Goal: Information Seeking & Learning: Learn about a topic

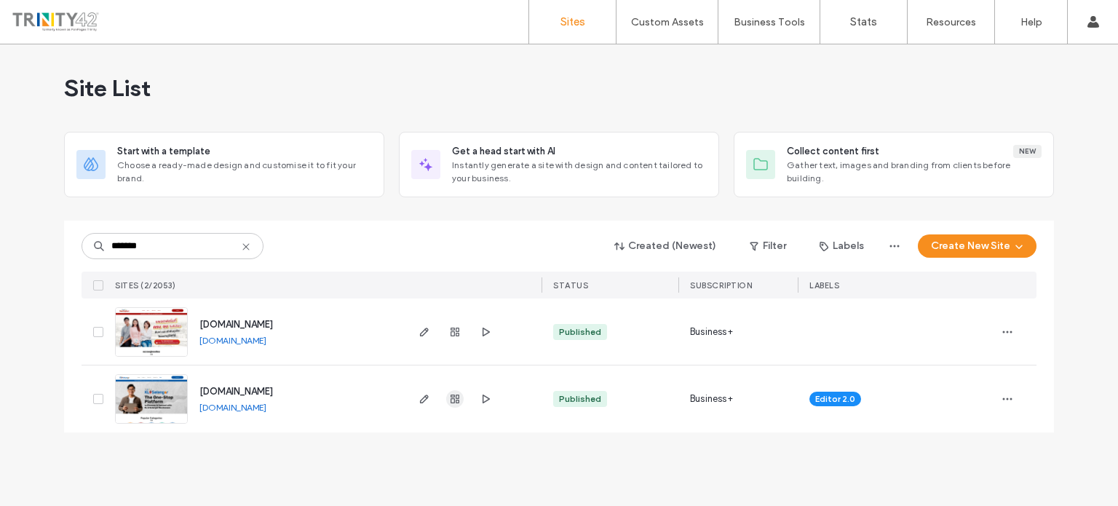
type input "*******"
click at [448, 398] on span "button" at bounding box center [454, 398] width 17 height 17
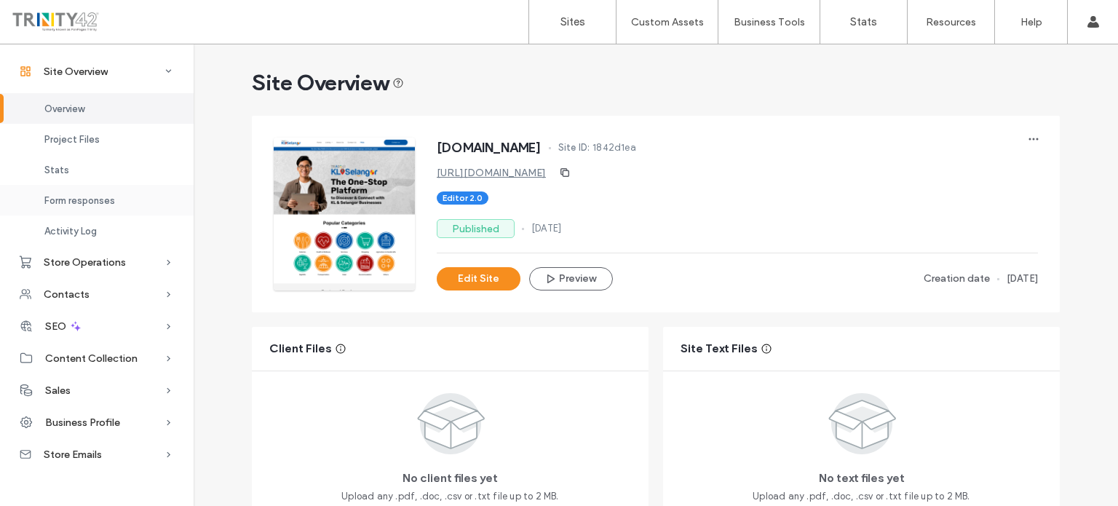
click at [75, 207] on div "Form responses" at bounding box center [97, 200] width 194 height 31
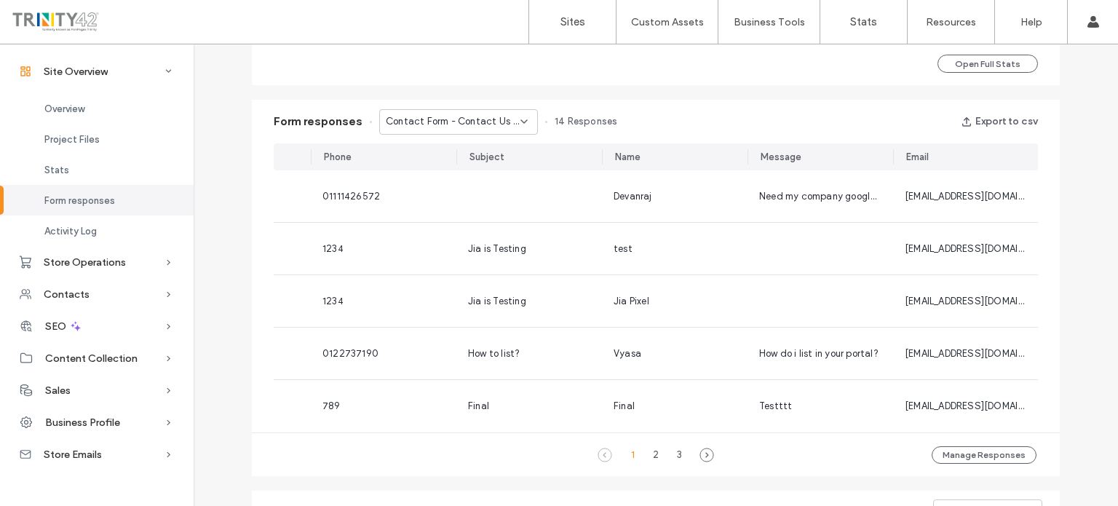
scroll to position [642, 0]
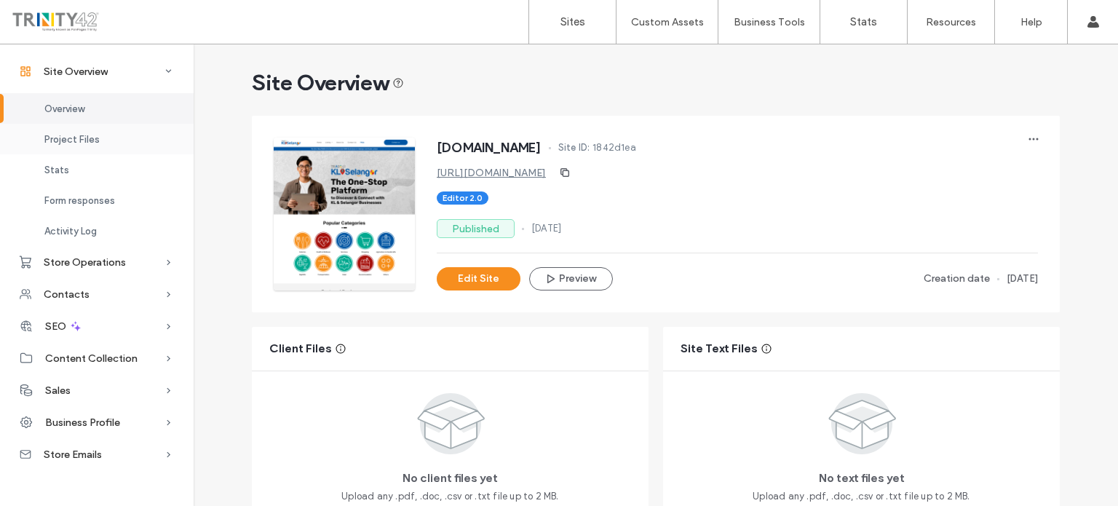
click at [79, 136] on span "Project Files" at bounding box center [71, 139] width 55 height 11
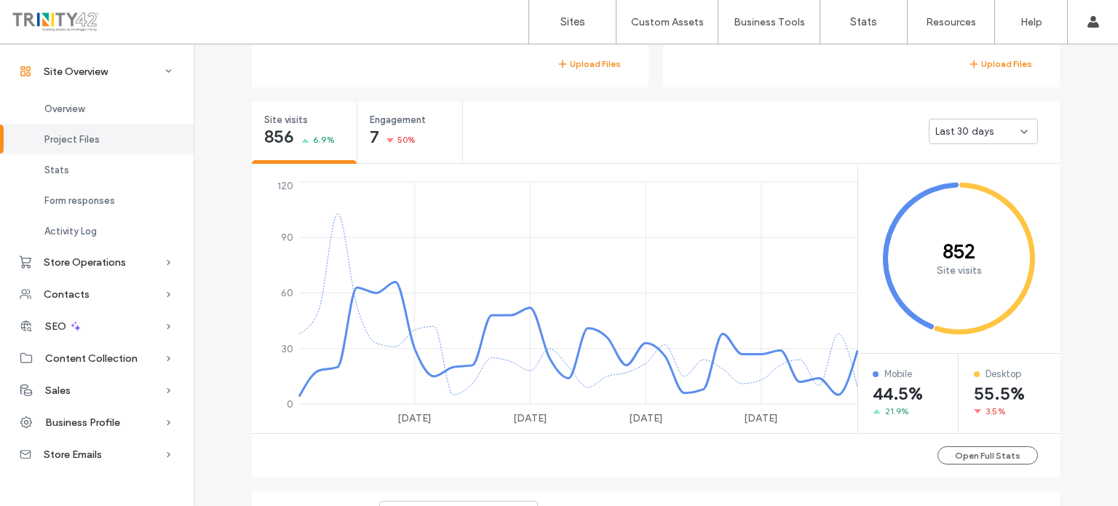
scroll to position [489, 0]
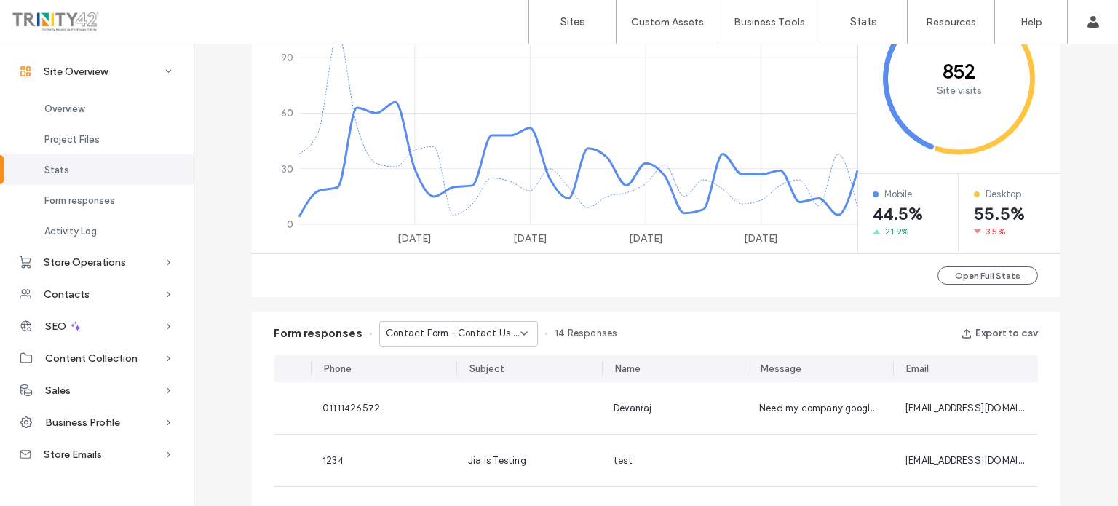
scroll to position [669, 0]
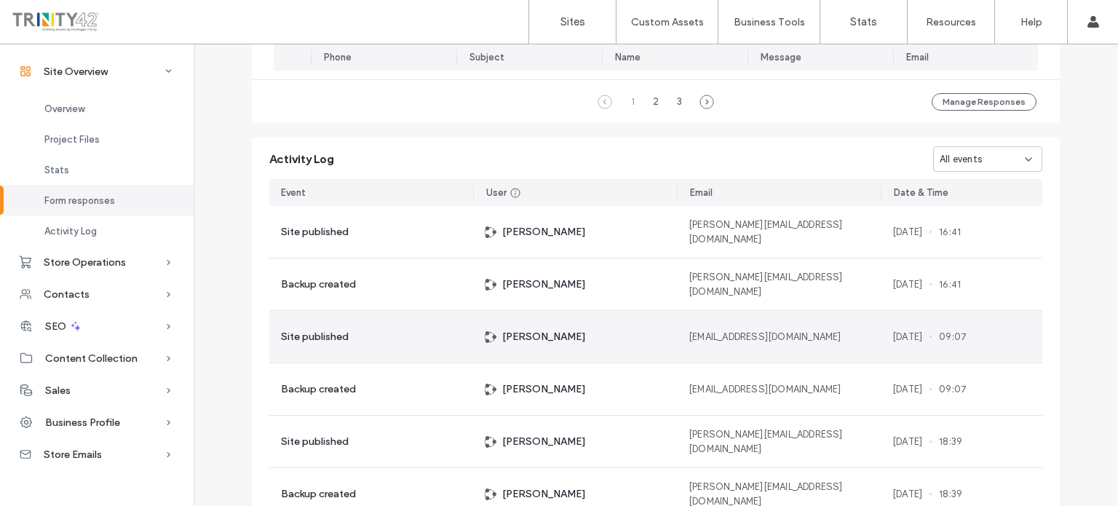
scroll to position [821, 0]
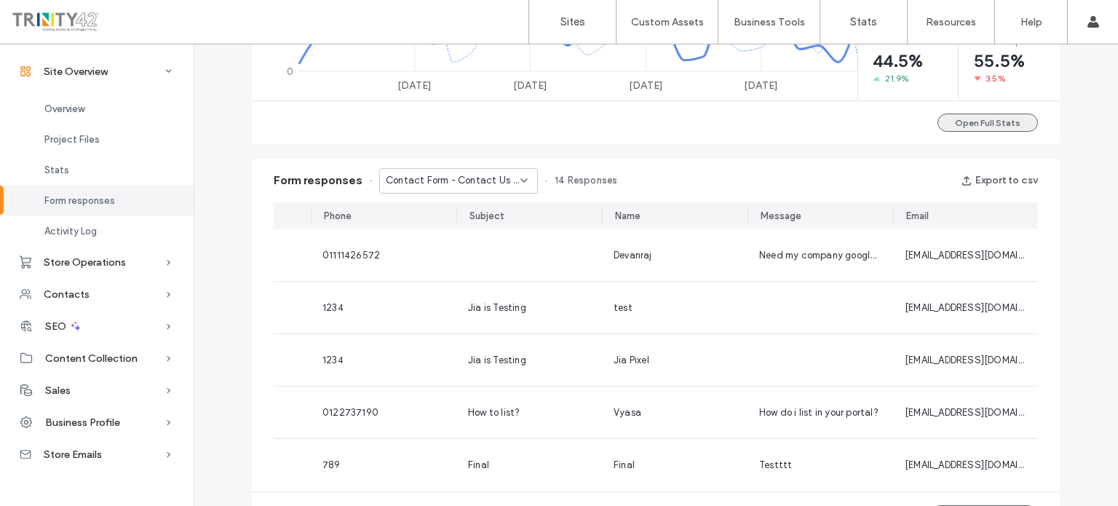
click at [981, 120] on button "Open Full Stats" at bounding box center [987, 123] width 100 height 18
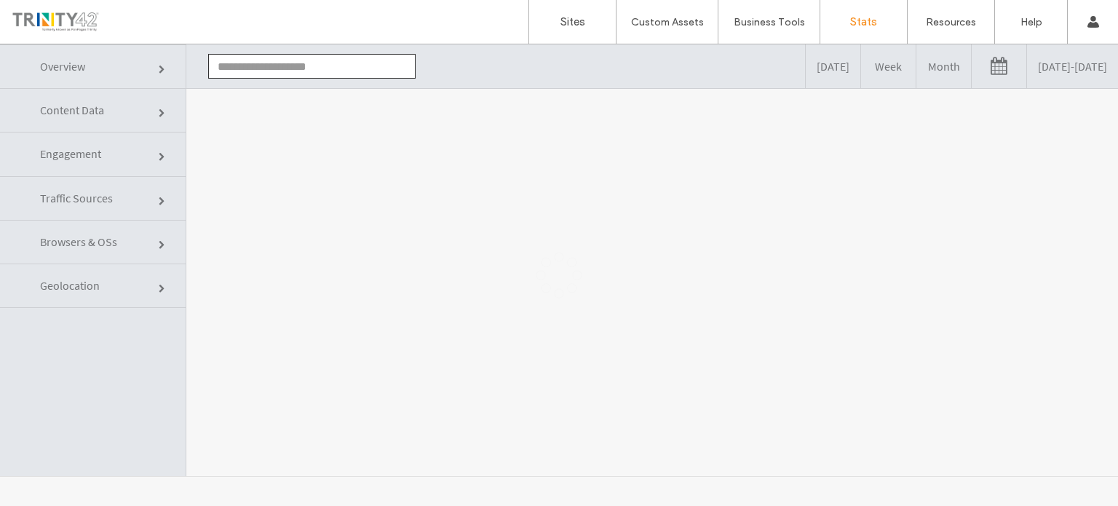
type input "**********"
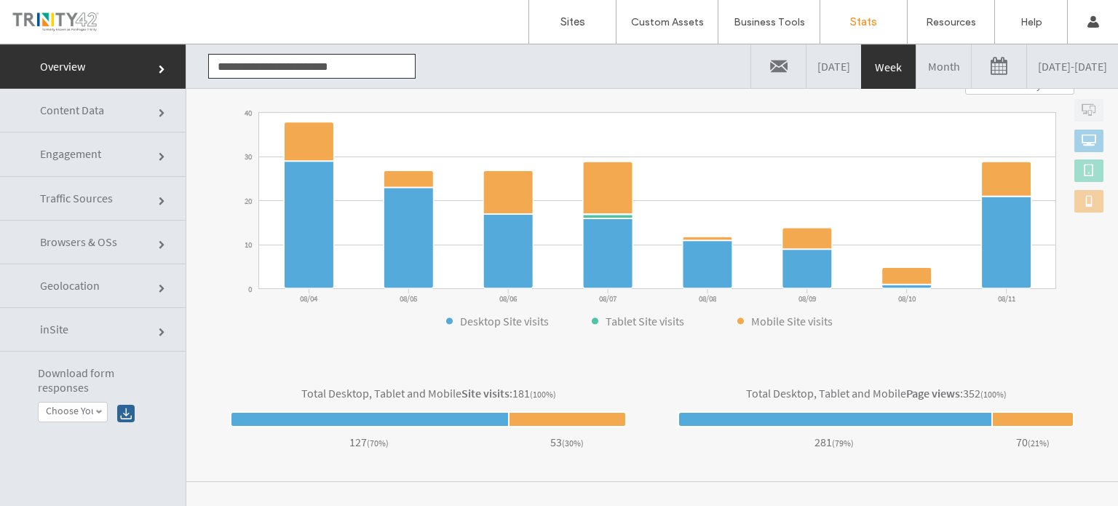
scroll to position [278, 0]
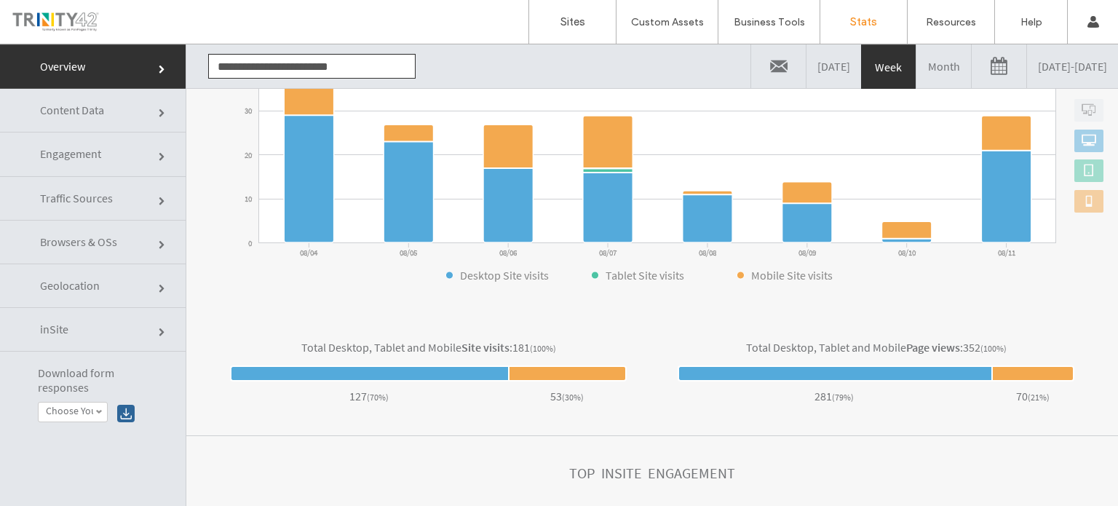
click link "Content Data"
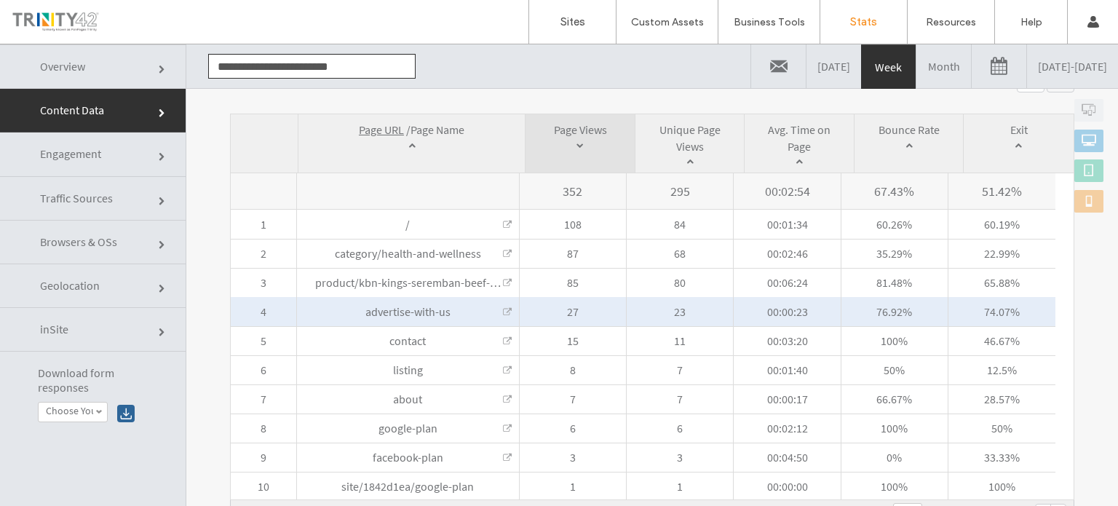
scroll to position [535, 0]
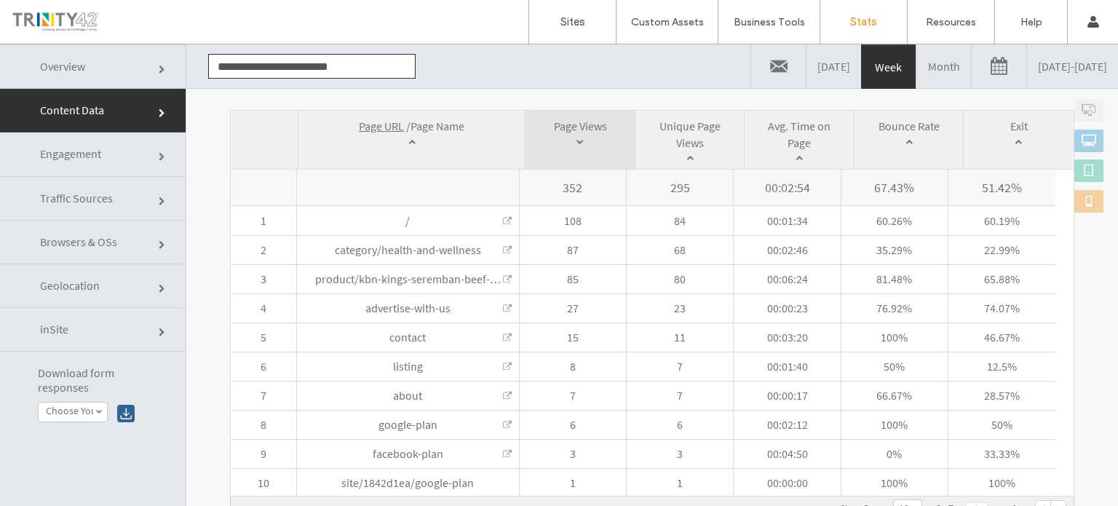
click span
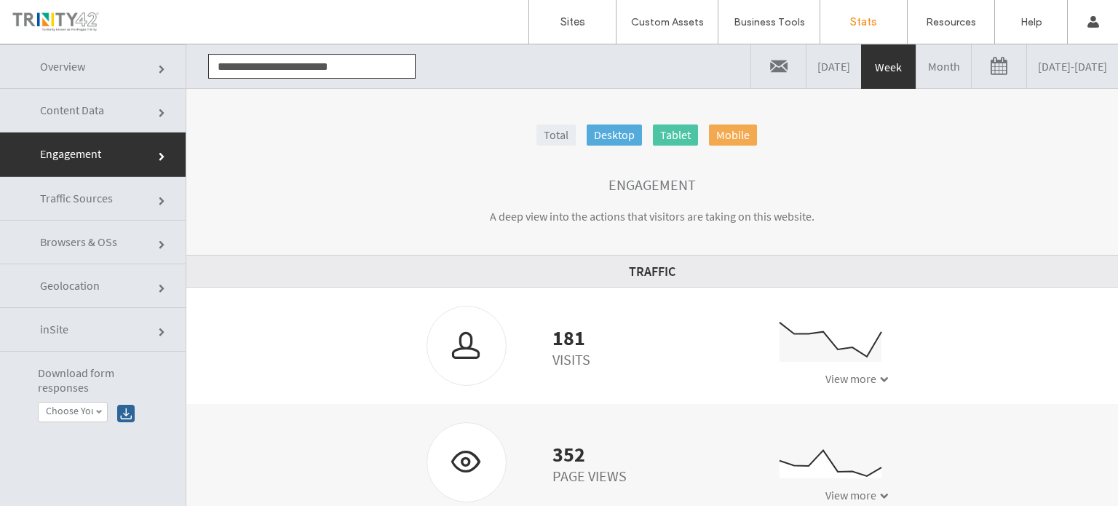
scroll to position [73, 0]
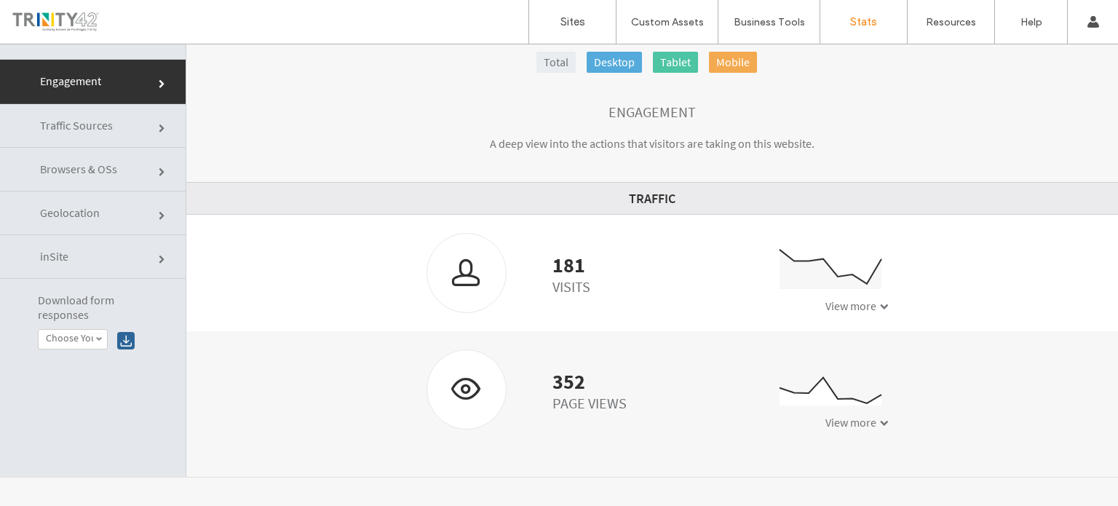
click at [831, 302] on span "View more" at bounding box center [850, 305] width 51 height 15
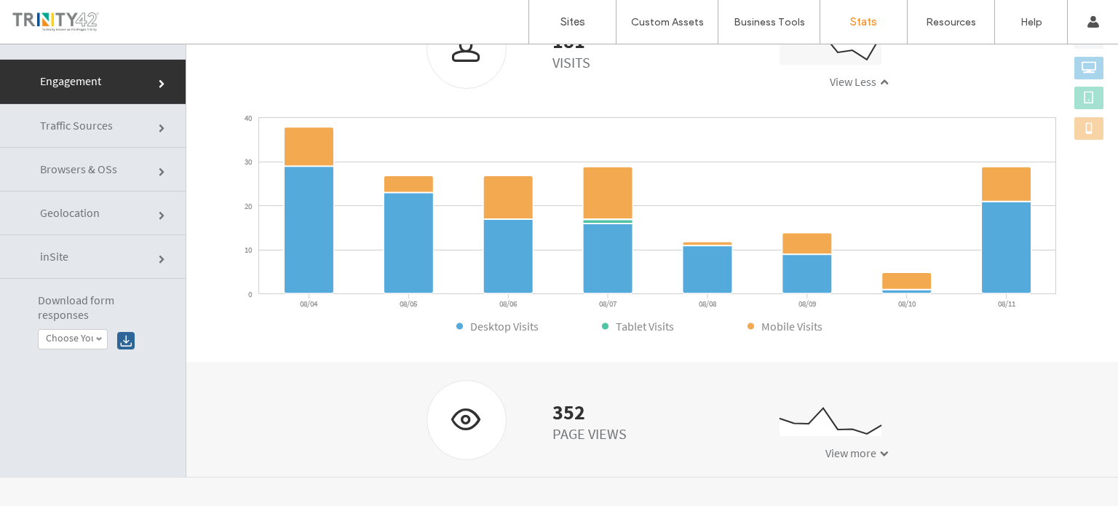
scroll to position [224, 0]
click at [831, 455] on span "View more" at bounding box center [850, 452] width 51 height 15
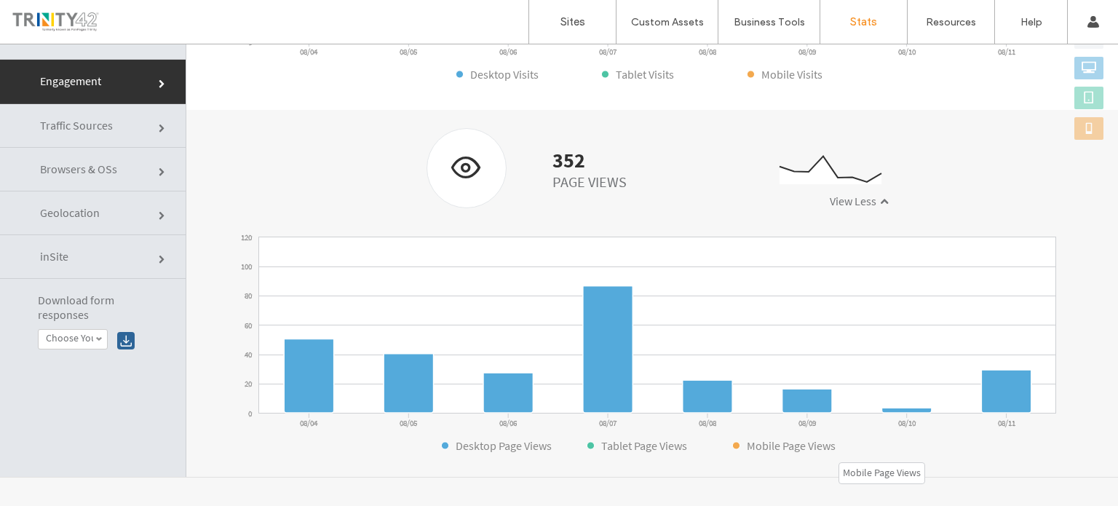
scroll to position [480, 0]
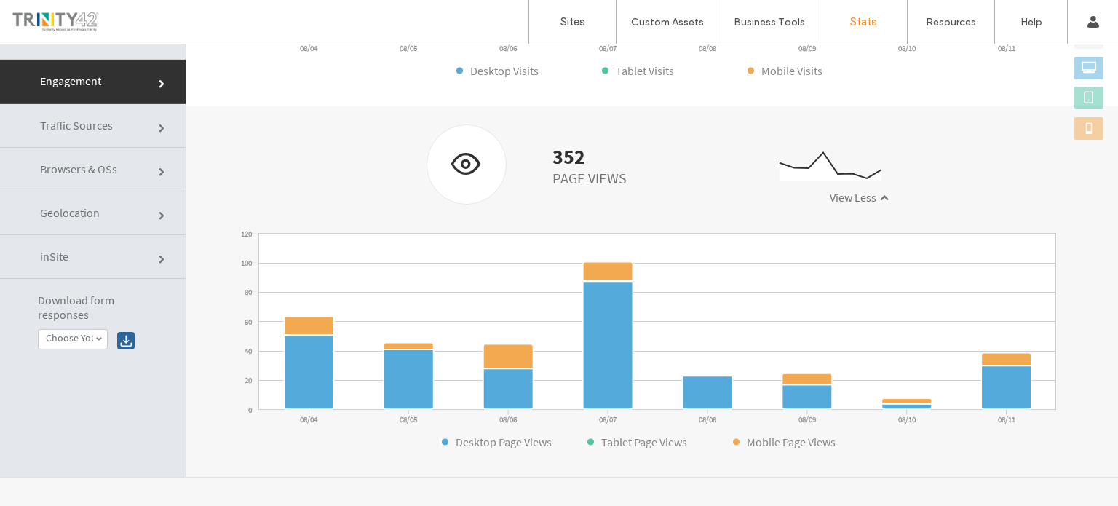
click link "Traffic Sources"
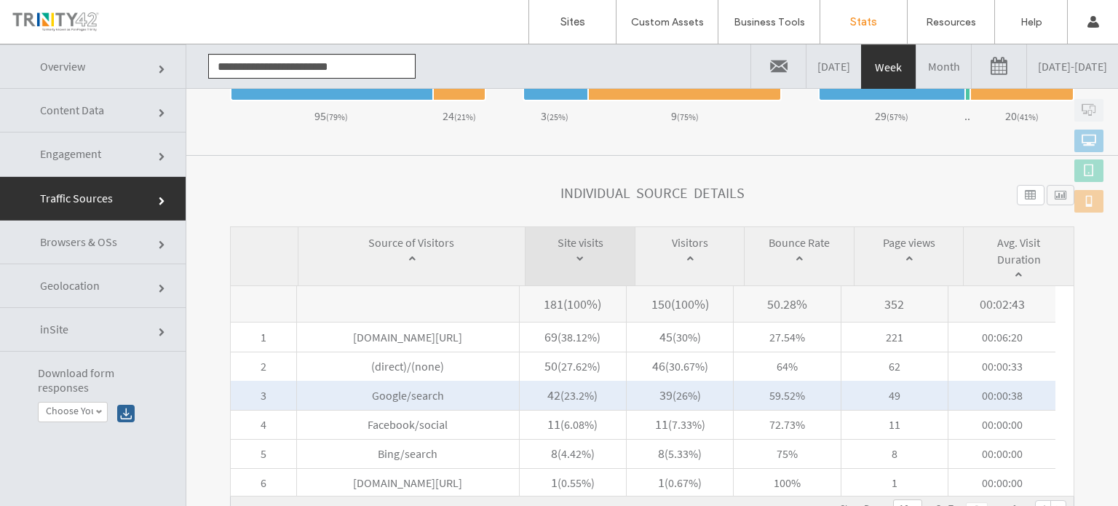
scroll to position [591, 0]
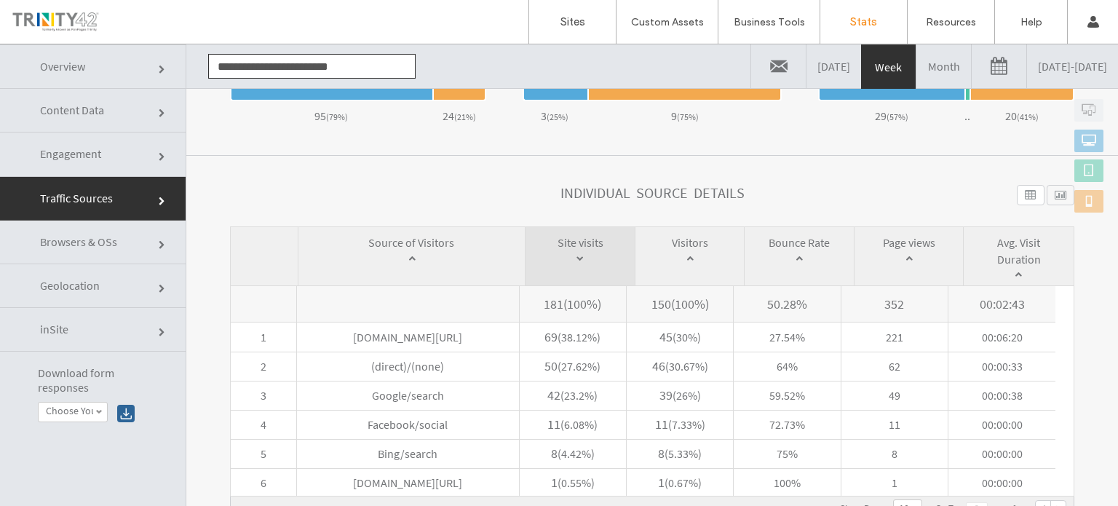
click link "Browsers & OSs"
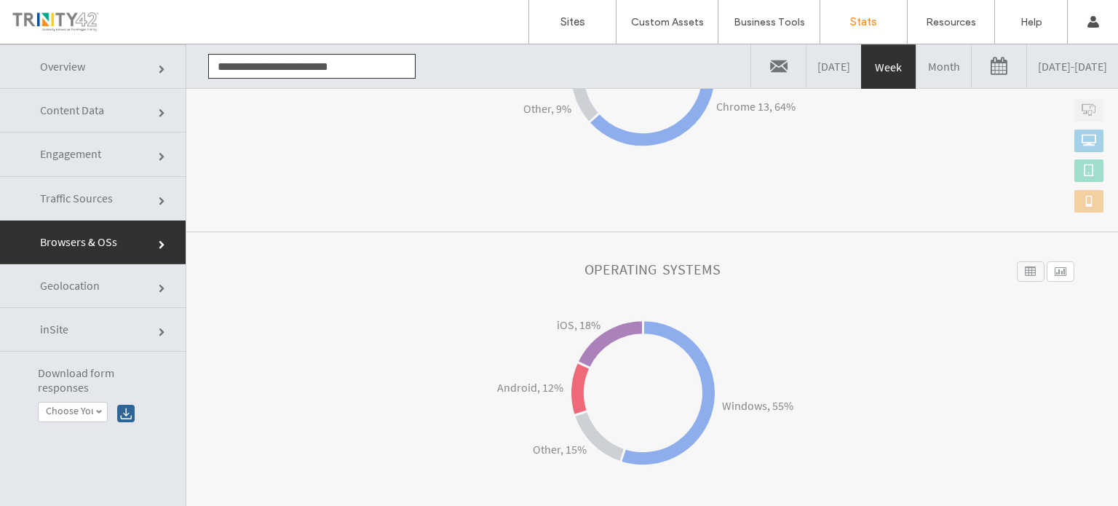
scroll to position [73, 0]
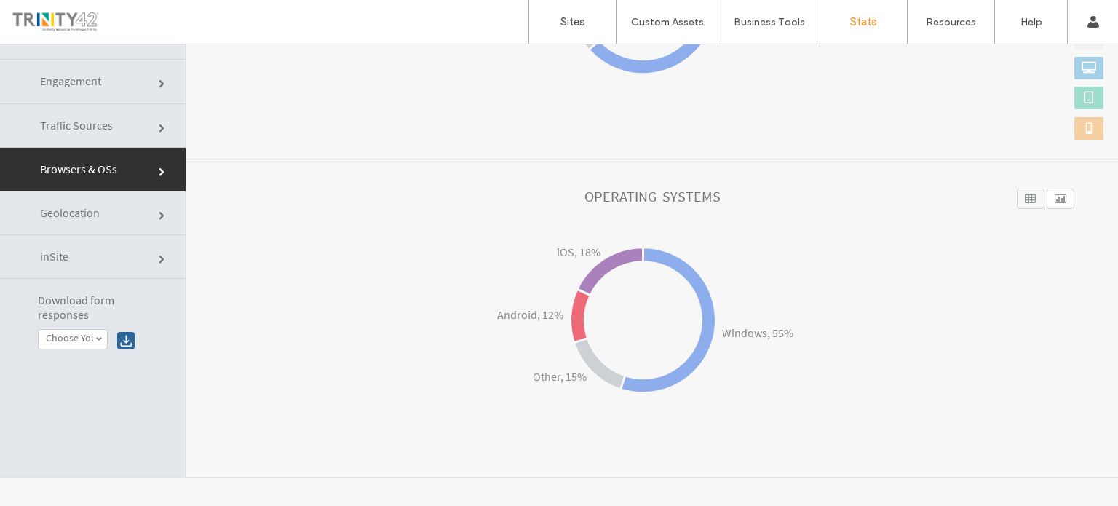
click link "Geolocation"
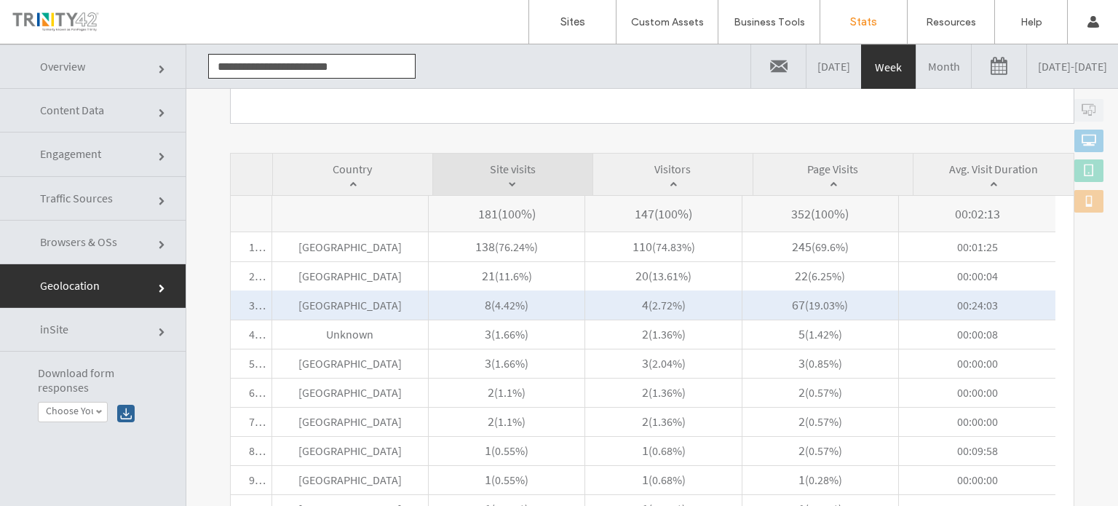
scroll to position [454, 0]
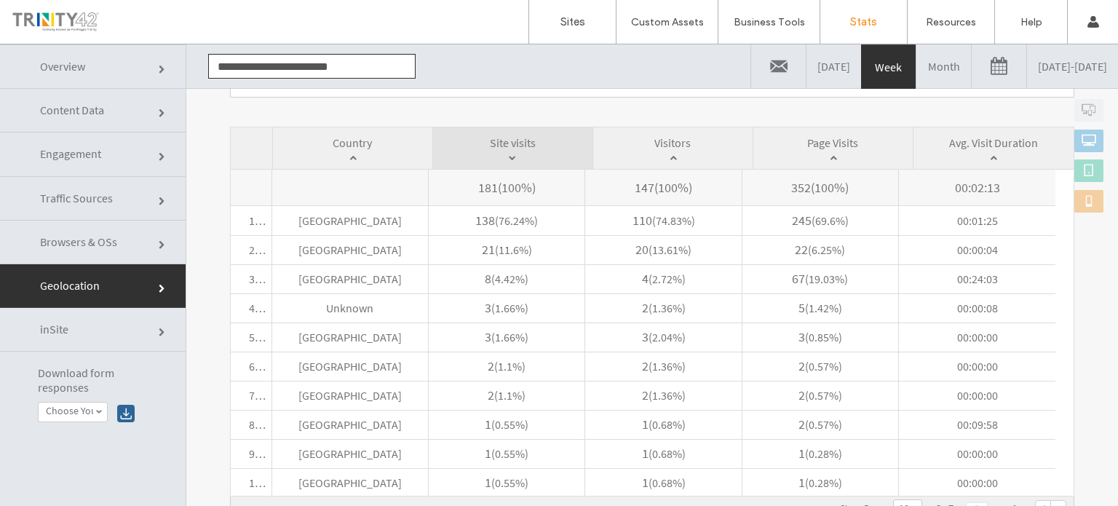
click link "inSite"
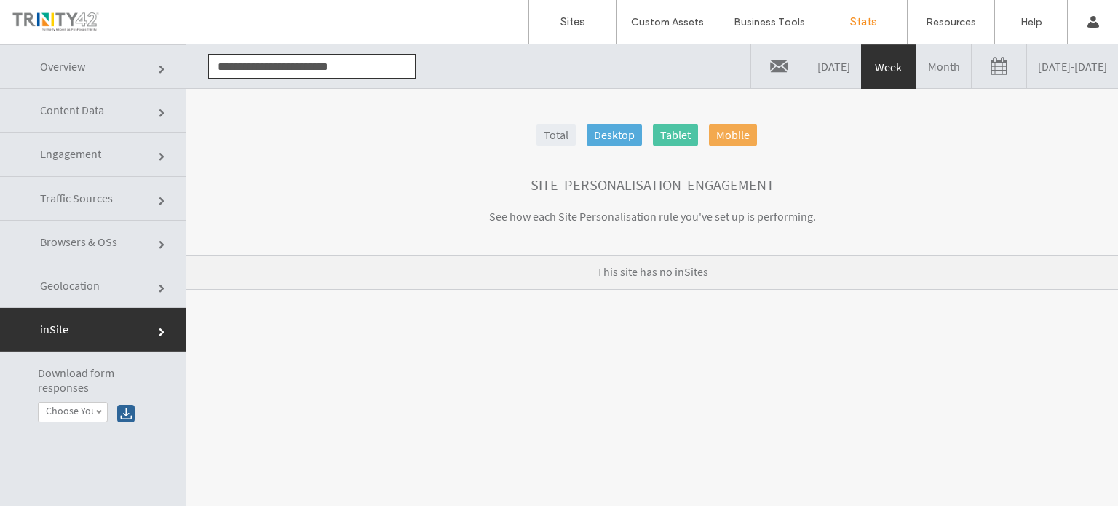
click link "Overview"
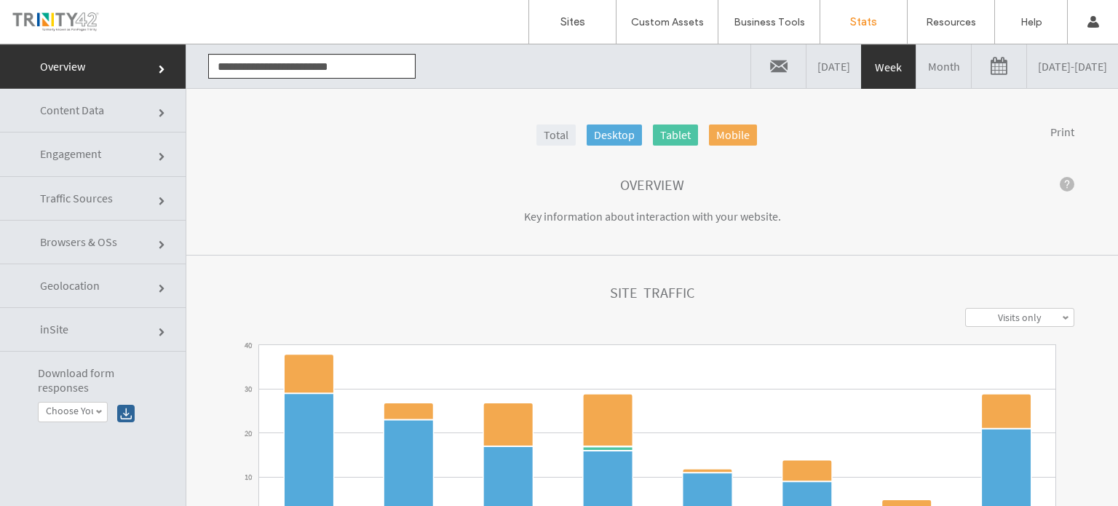
scroll to position [0, 0]
